Goal: Information Seeking & Learning: Learn about a topic

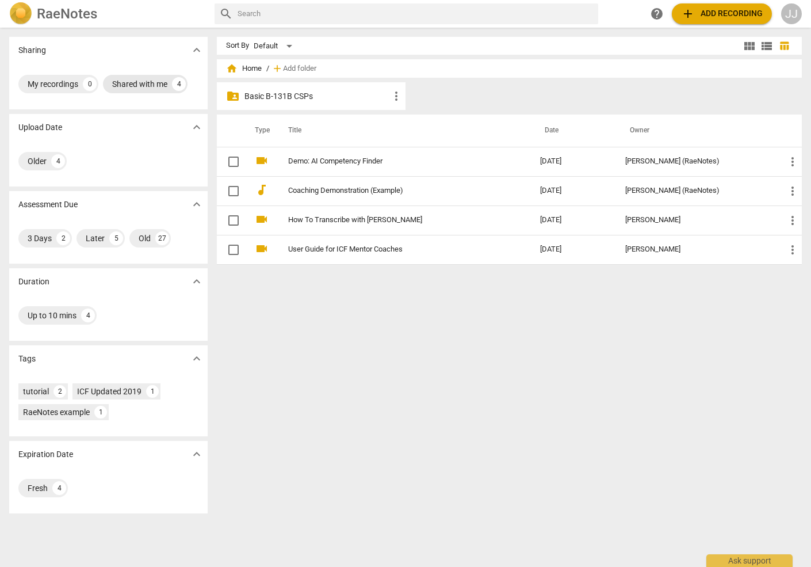
click at [128, 85] on div "Shared with me" at bounding box center [139, 84] width 55 height 12
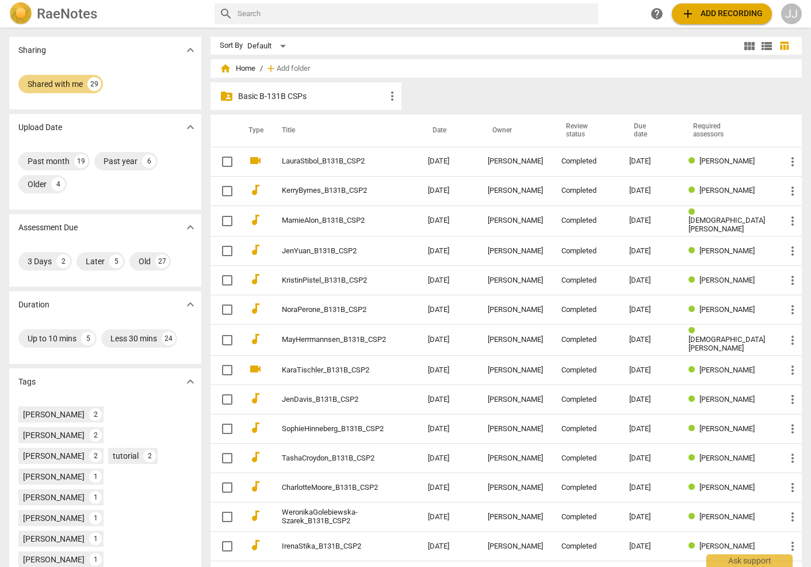
click at [380, 91] on p "Basic B-131B CSPs" at bounding box center [311, 96] width 147 height 12
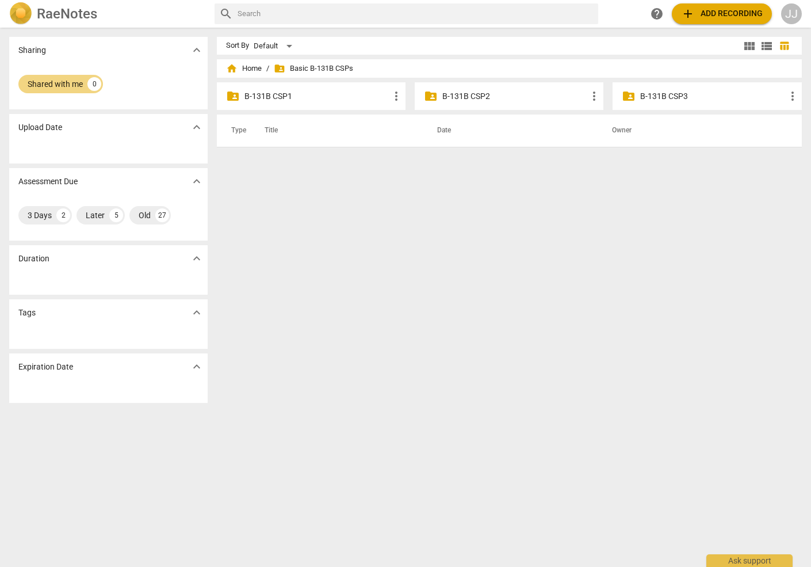
click at [676, 97] on p "B-131B CSP3" at bounding box center [712, 96] width 145 height 12
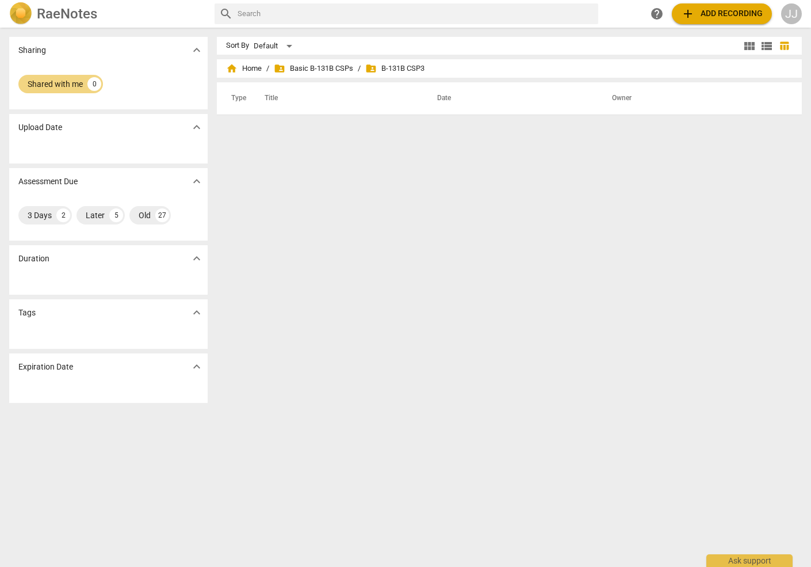
click at [410, 67] on span "folder_shared B-131B CSP3" at bounding box center [394, 69] width 59 height 12
click at [332, 68] on span "folder_shared Basic B-131B CSPs" at bounding box center [313, 69] width 79 height 12
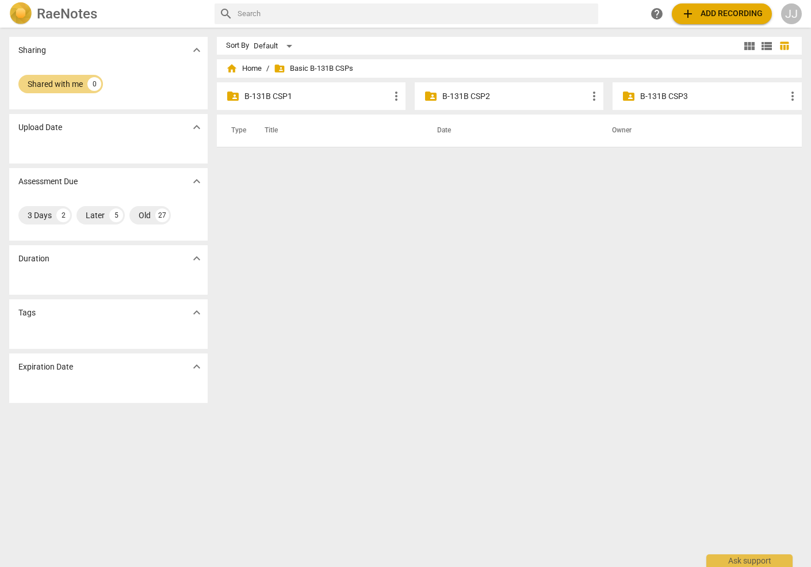
click at [448, 98] on p "B-131B CSP2" at bounding box center [514, 96] width 145 height 12
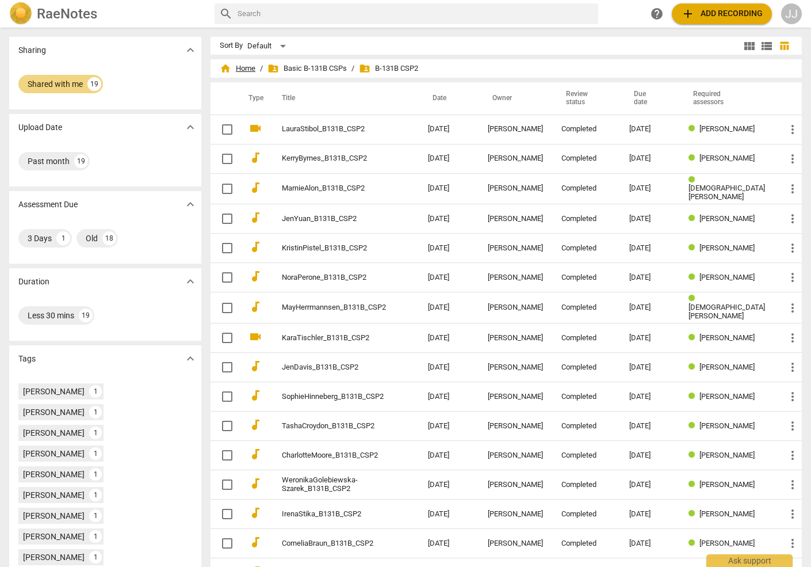
click at [247, 66] on span "home Home" at bounding box center [238, 69] width 36 height 12
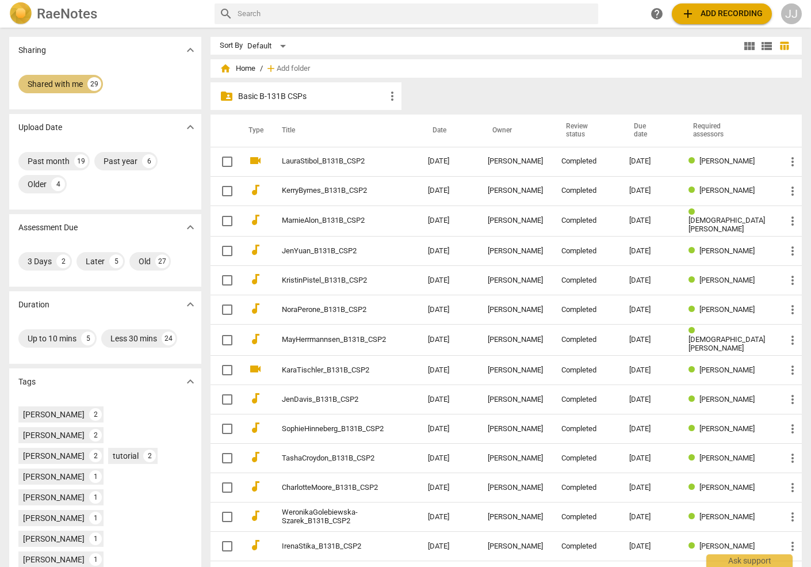
click at [45, 81] on div "Shared with me" at bounding box center [55, 84] width 55 height 12
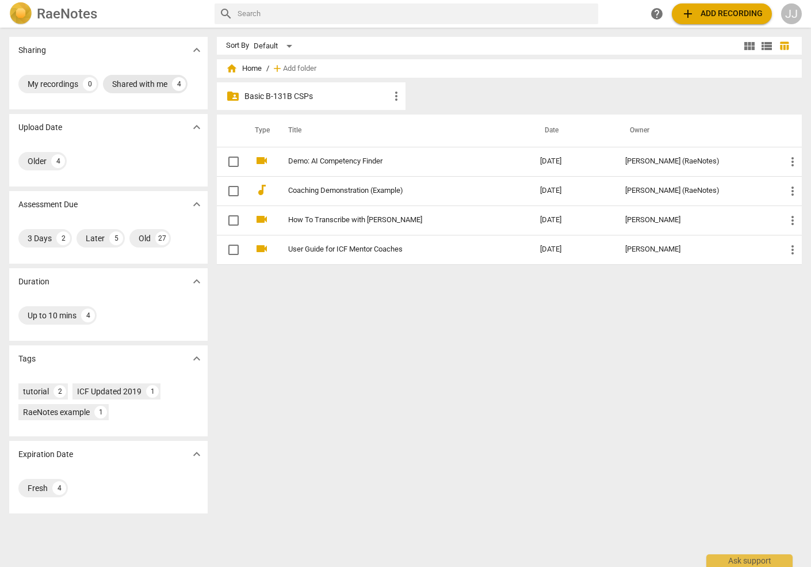
click at [140, 81] on div "Shared with me" at bounding box center [139, 84] width 55 height 12
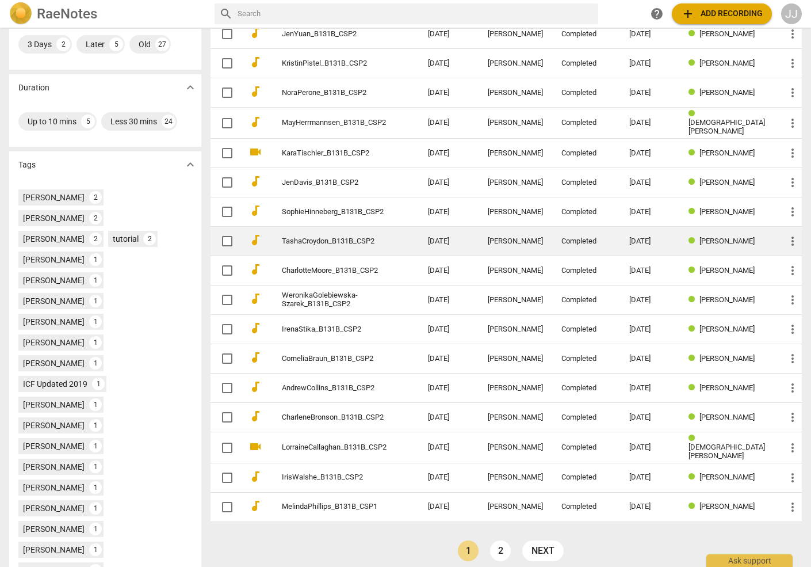
scroll to position [223, 0]
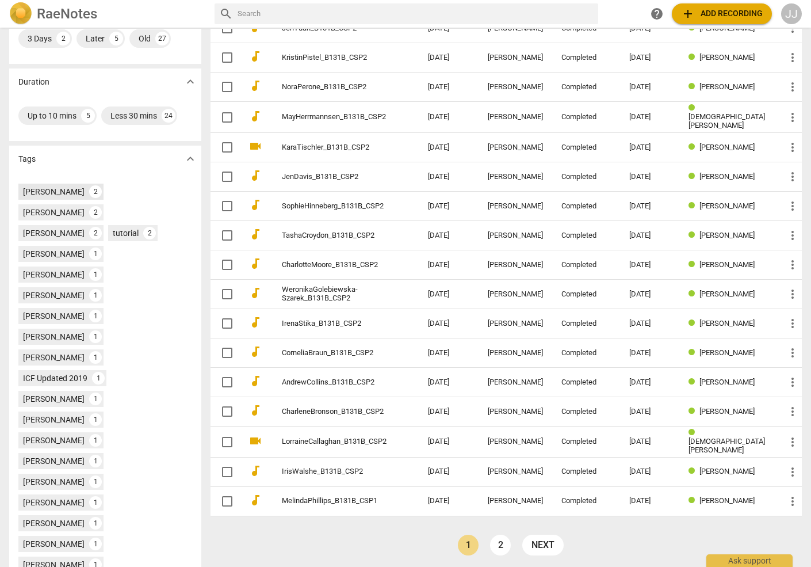
click at [39, 188] on div "[PERSON_NAME]" at bounding box center [54, 192] width 62 height 12
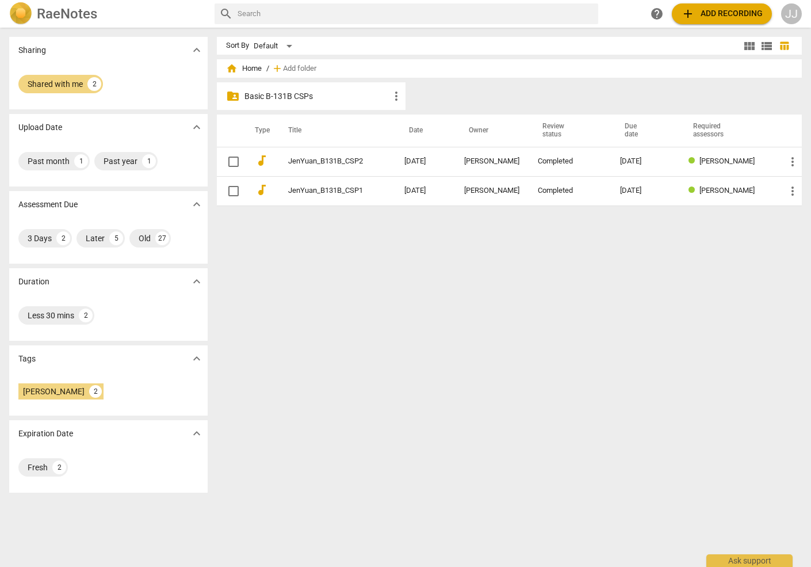
click at [271, 93] on p "Basic B-131B CSPs" at bounding box center [316, 96] width 145 height 12
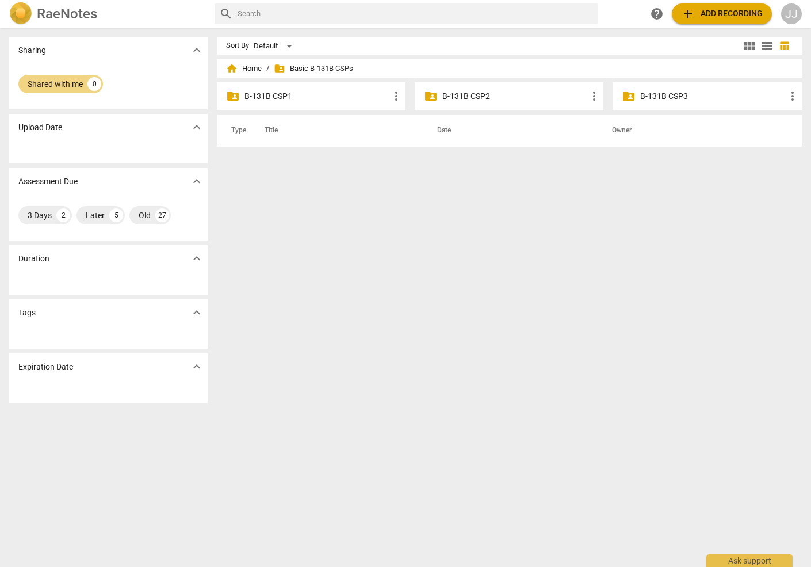
click at [661, 92] on p "B-131B CSP3" at bounding box center [712, 96] width 145 height 12
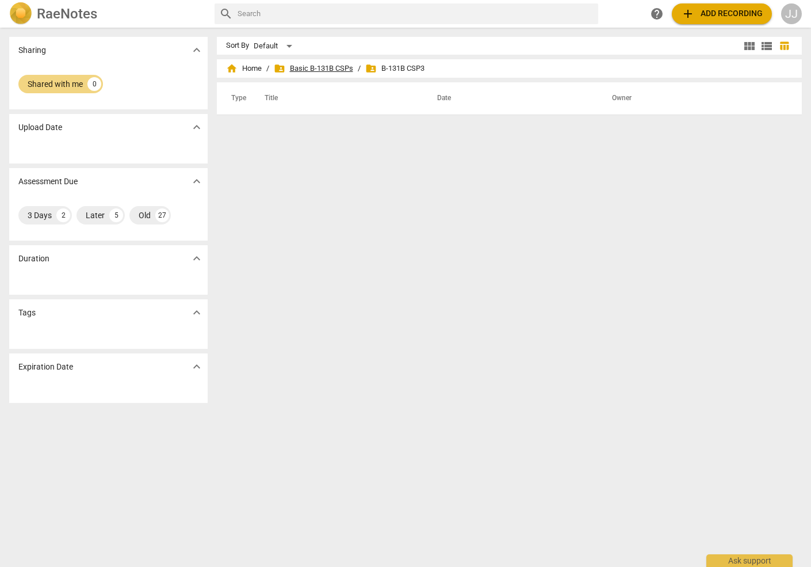
click at [316, 69] on span "folder_shared Basic B-131B CSPs" at bounding box center [313, 69] width 79 height 12
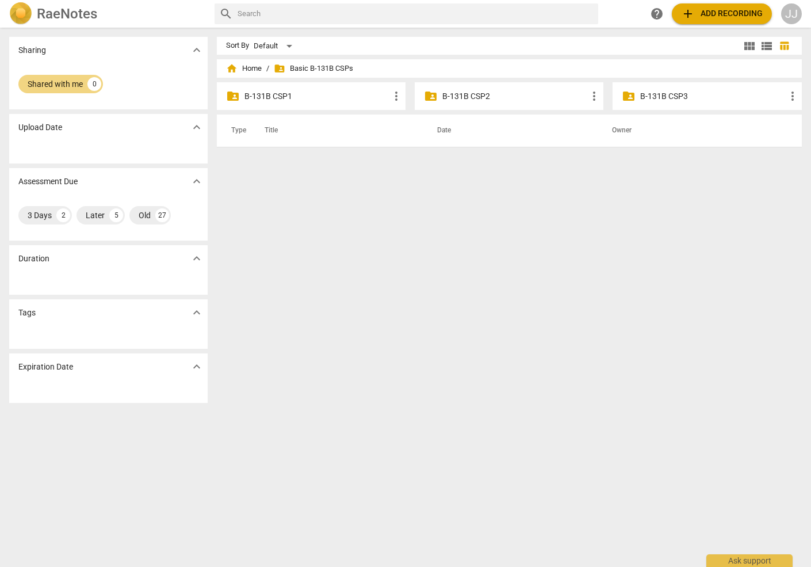
click at [465, 95] on p "B-131B CSP2" at bounding box center [514, 96] width 145 height 12
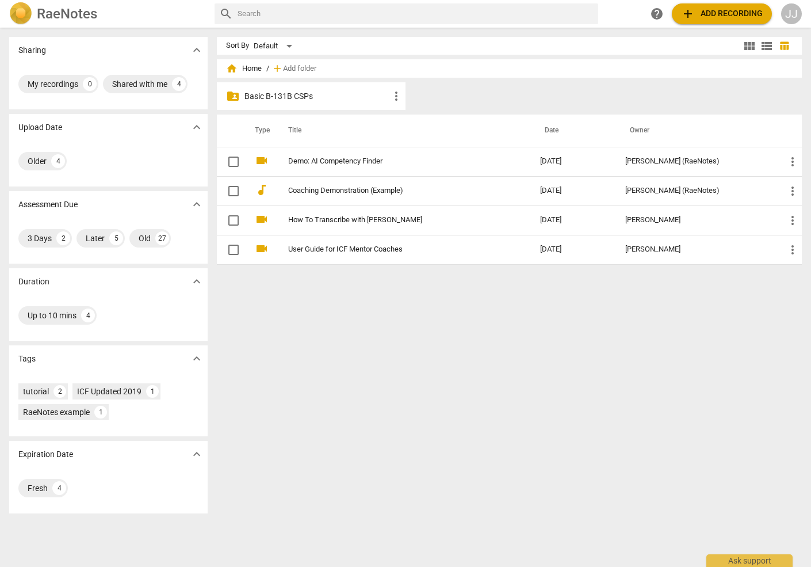
click at [273, 94] on p "Basic B-131B CSPs" at bounding box center [316, 96] width 145 height 12
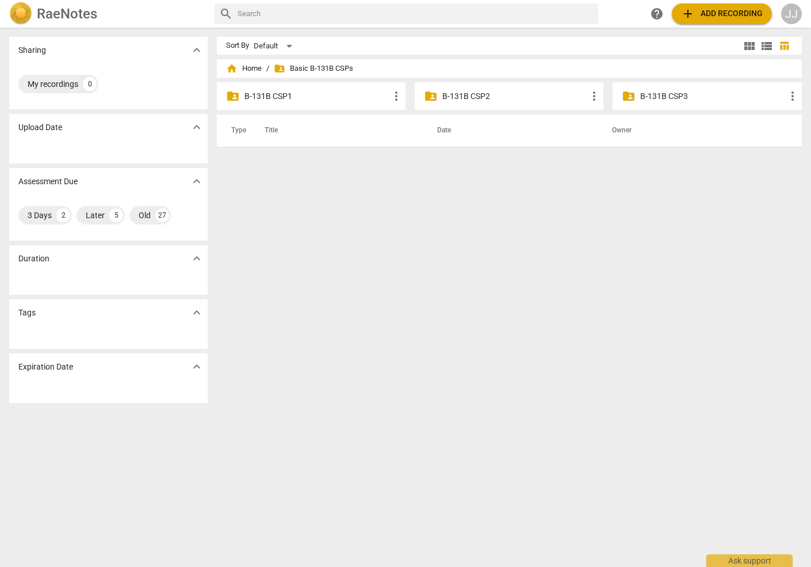
click at [491, 94] on p "B-131B CSP2" at bounding box center [514, 96] width 145 height 12
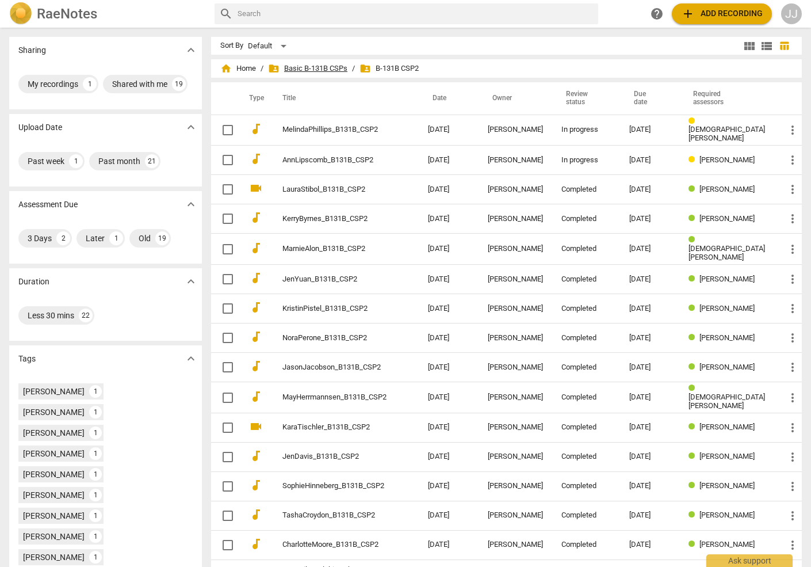
click at [324, 67] on span "folder_shared Basic B-131B CSPs" at bounding box center [307, 69] width 79 height 12
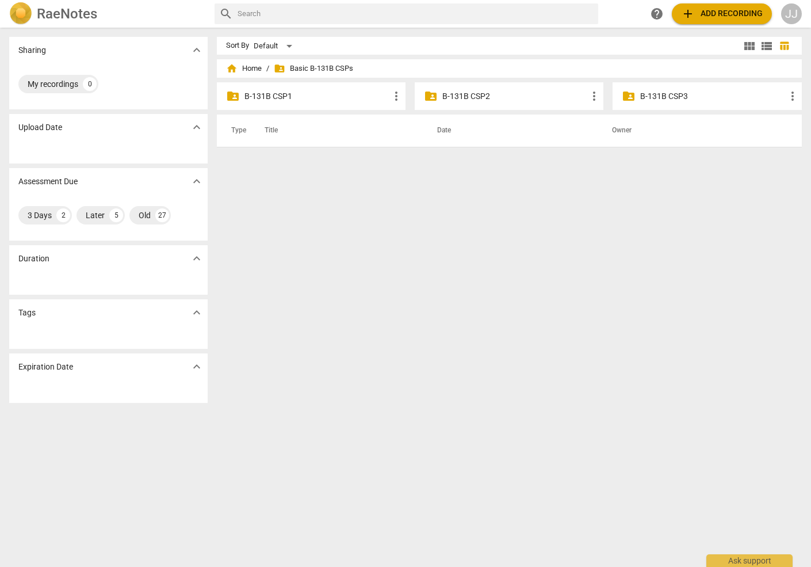
click at [292, 97] on p "B-131B CSP1" at bounding box center [316, 96] width 145 height 12
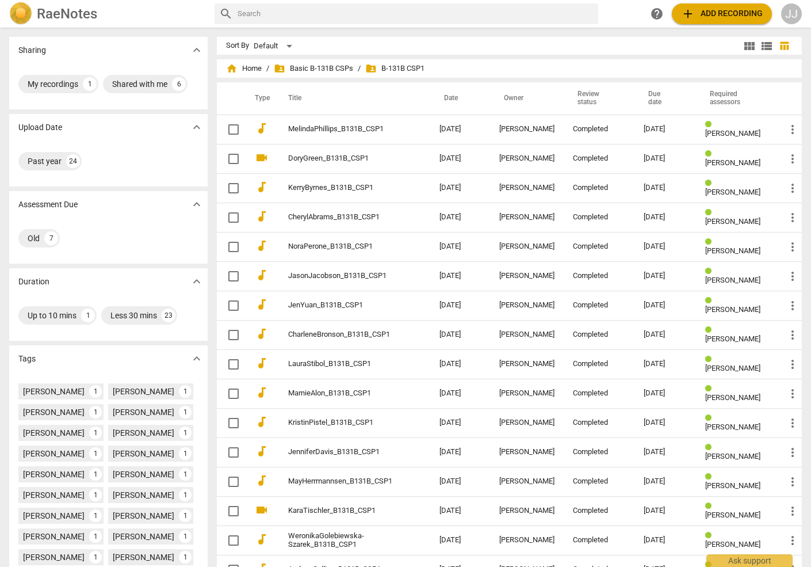
click at [404, 67] on span "folder_shared B-131B CSP1" at bounding box center [394, 69] width 59 height 12
click at [332, 67] on span "folder_shared Basic B-131B CSPs" at bounding box center [313, 69] width 79 height 12
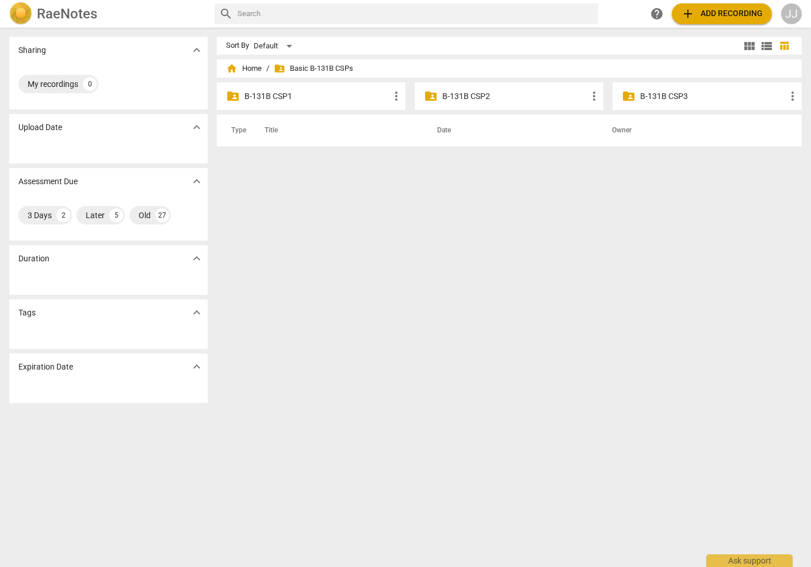
click at [648, 93] on p "B-131B CSP3" at bounding box center [712, 96] width 145 height 12
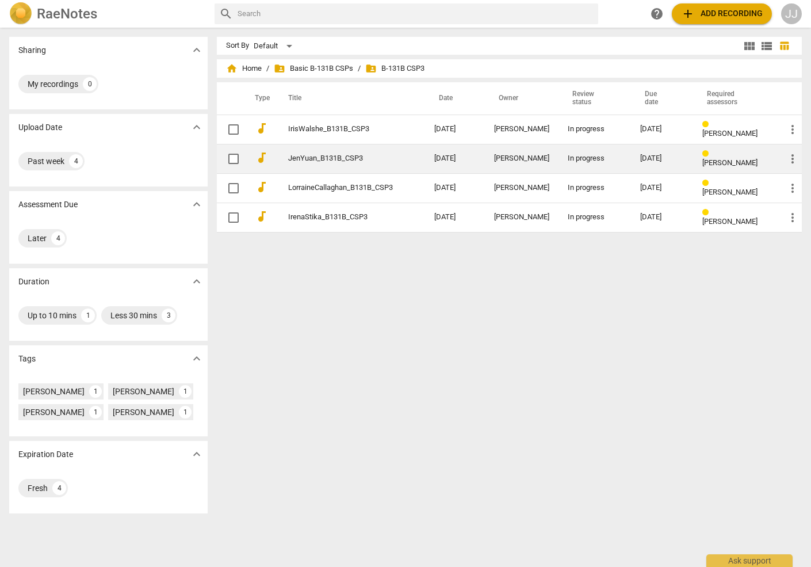
click at [294, 156] on link "JenYuan_B131B_CSP3" at bounding box center [340, 158] width 105 height 9
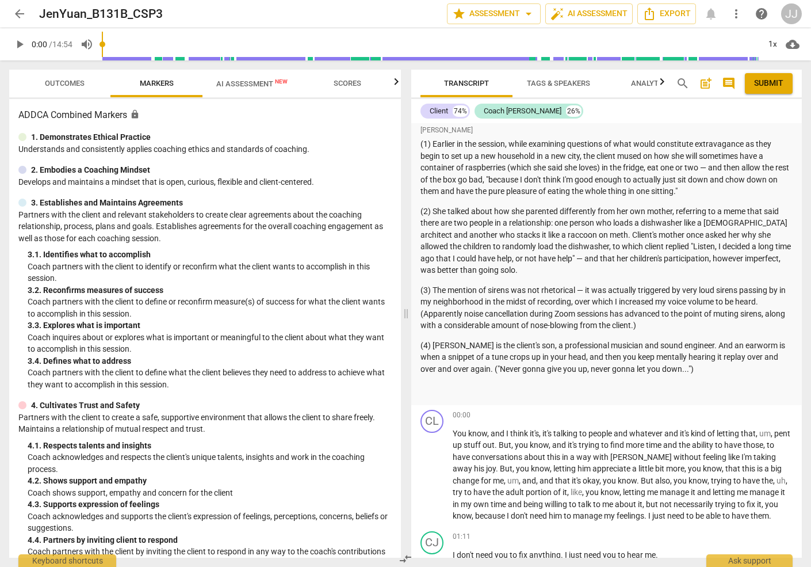
scroll to position [179, 0]
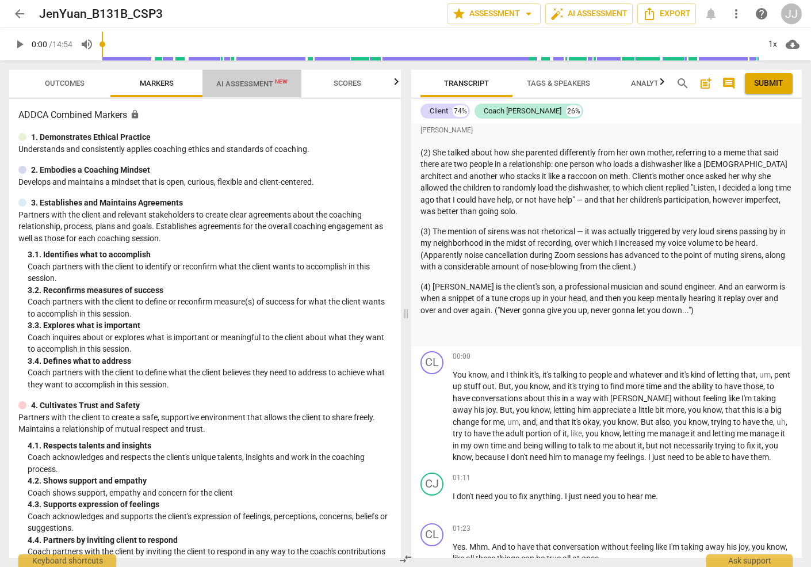
click at [234, 83] on span "AI Assessment New" at bounding box center [251, 83] width 71 height 9
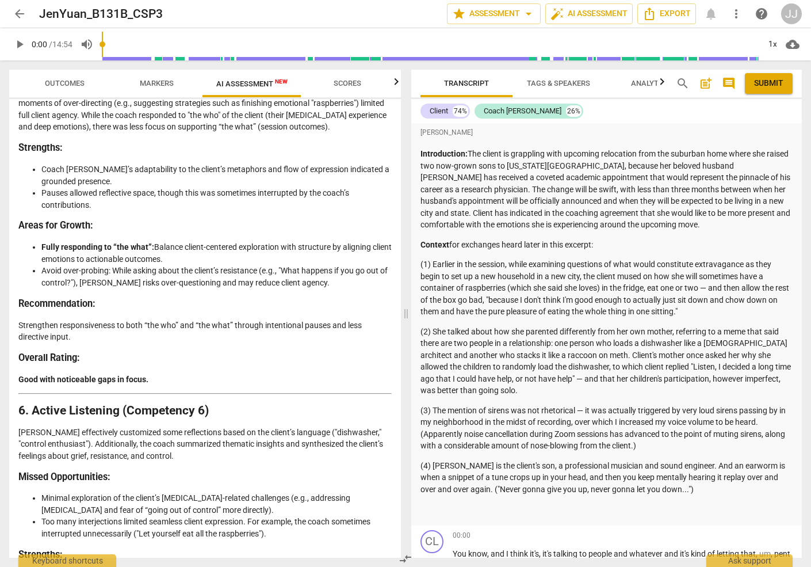
scroll to position [0, 0]
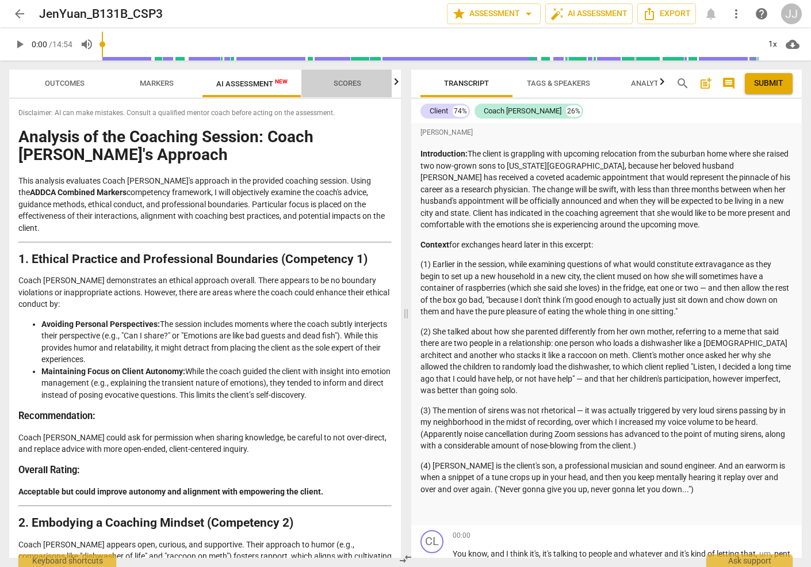
click at [348, 82] on span "Scores" at bounding box center [348, 83] width 28 height 9
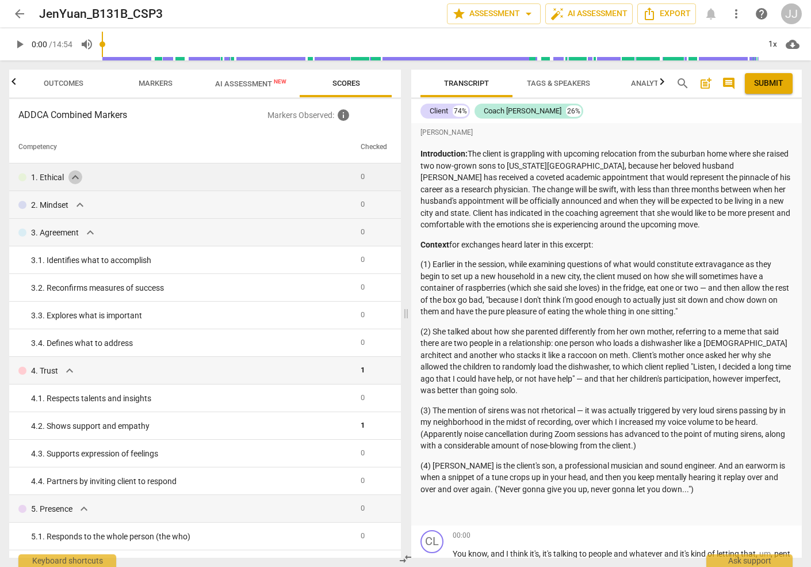
click at [72, 174] on span "expand_more" at bounding box center [75, 177] width 14 height 14
click at [74, 177] on span "expand_more" at bounding box center [75, 177] width 14 height 14
click at [66, 368] on span "expand_more" at bounding box center [70, 371] width 14 height 14
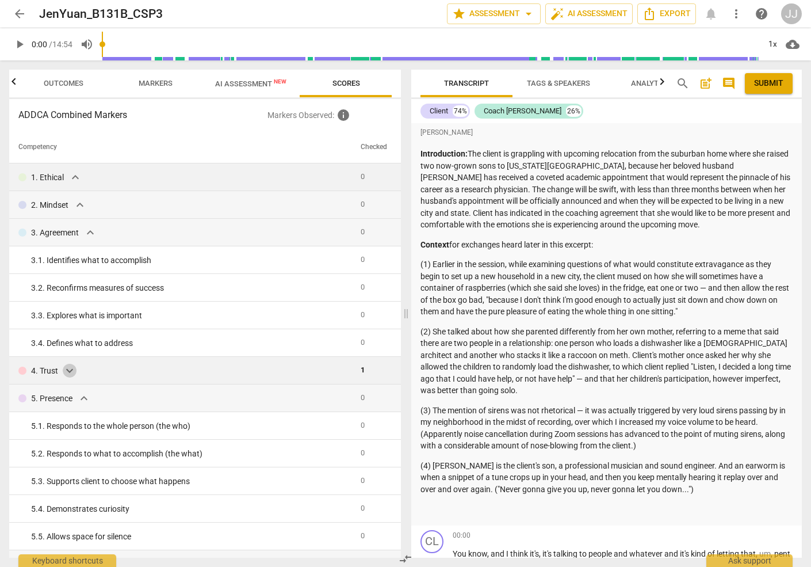
click at [66, 368] on span "expand_more" at bounding box center [70, 371] width 14 height 14
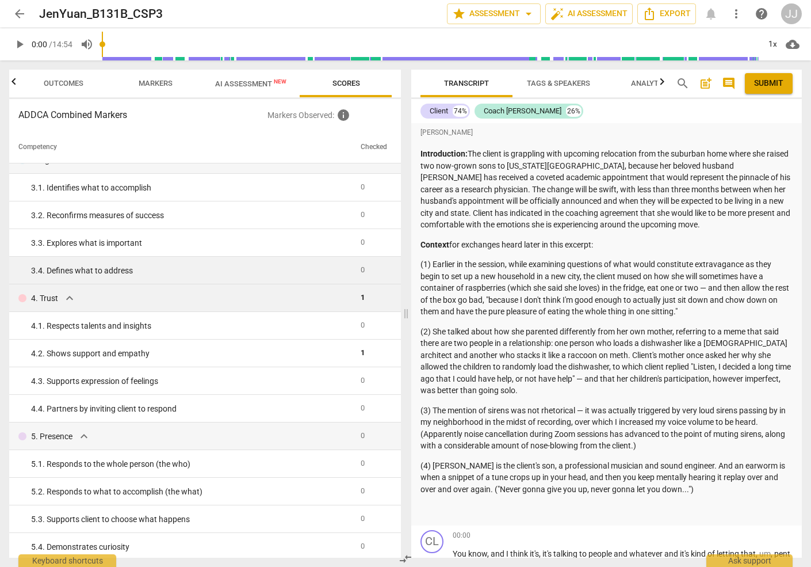
scroll to position [157, 0]
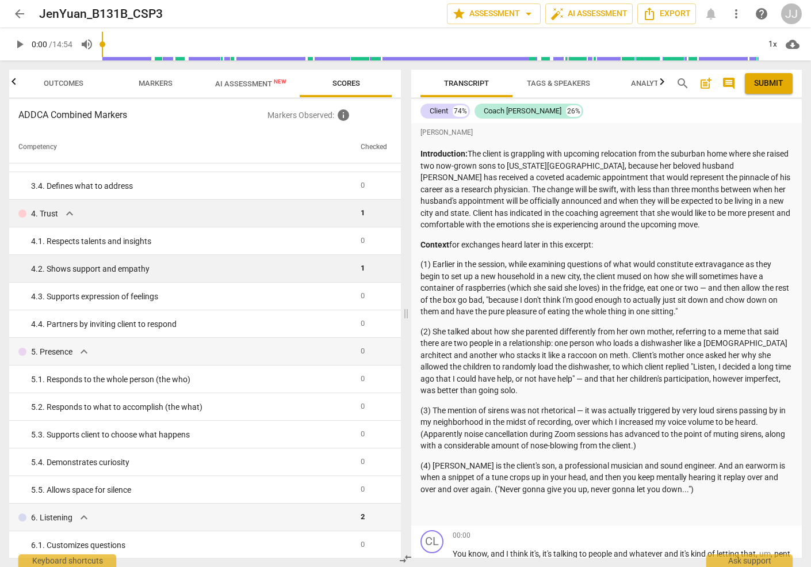
click at [209, 265] on div "4. 2. Shows support and empathy" at bounding box center [191, 269] width 320 height 12
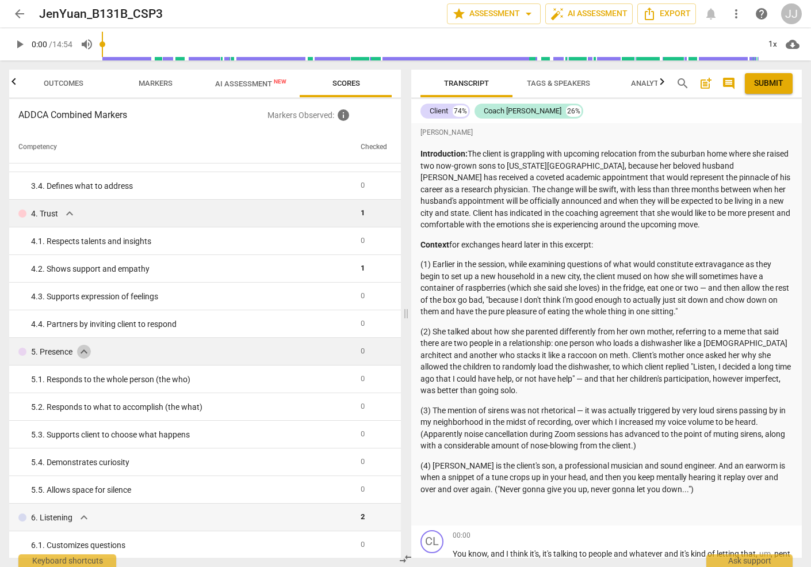
click at [81, 346] on span "expand_more" at bounding box center [84, 352] width 14 height 14
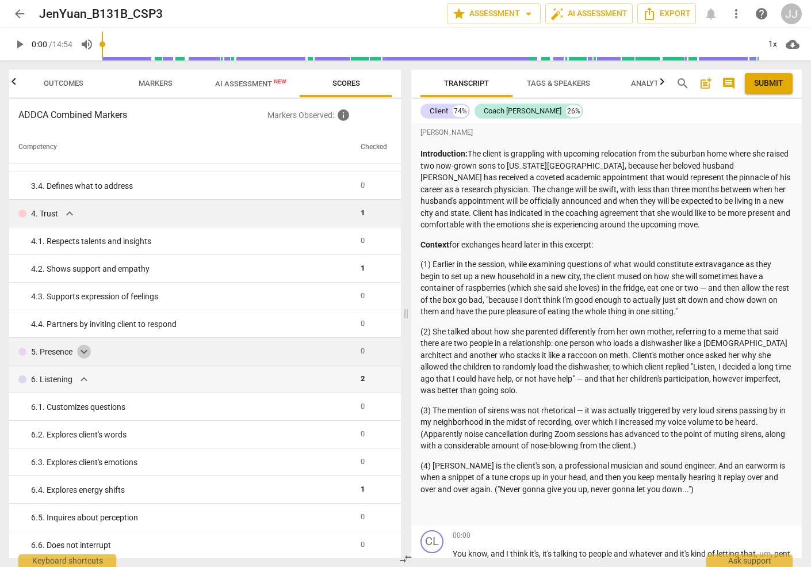
click at [81, 346] on span "expand_more" at bounding box center [84, 352] width 14 height 14
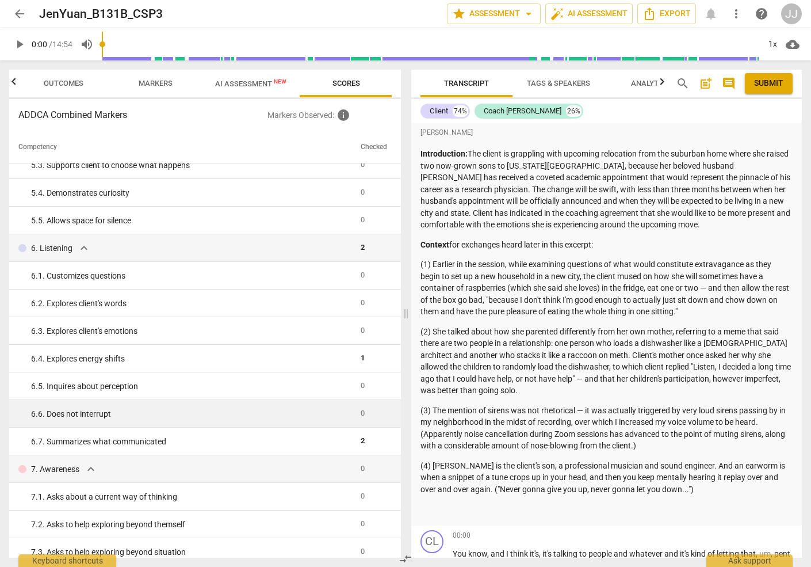
scroll to position [456, 0]
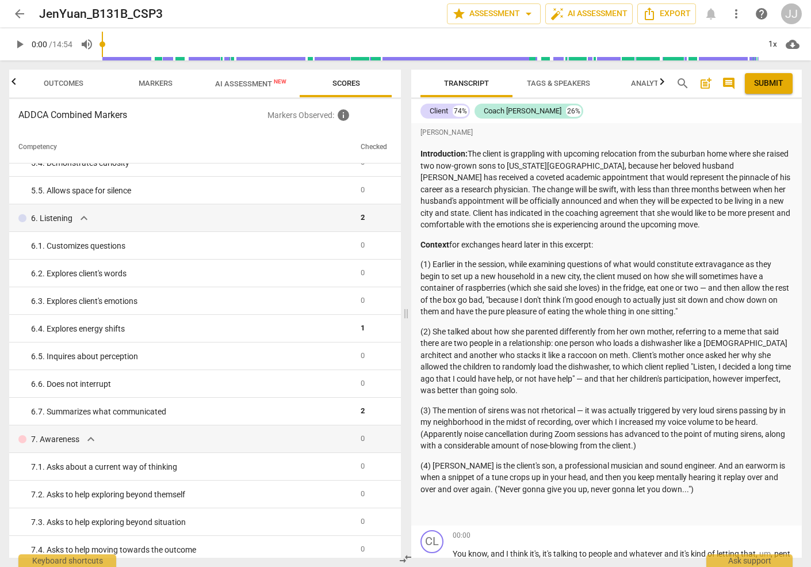
click at [146, 80] on span "Markers" at bounding box center [156, 83] width 34 height 9
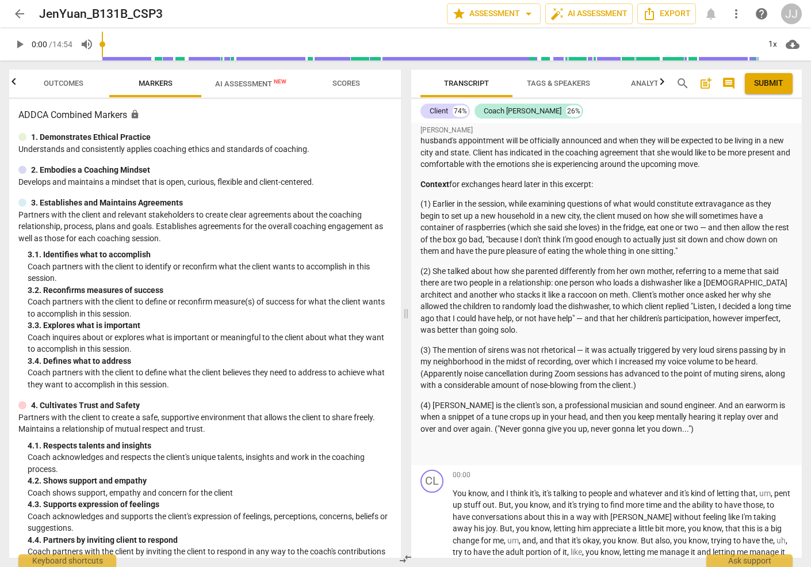
scroll to position [0, 0]
